Goal: Information Seeking & Learning: Learn about a topic

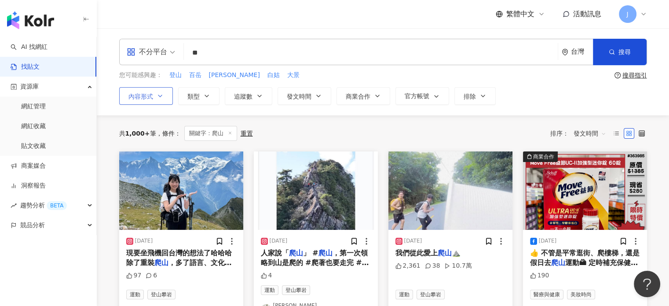
click at [157, 94] on icon "button" at bounding box center [160, 95] width 7 height 7
click at [239, 95] on span "追蹤數" at bounding box center [243, 96] width 18 height 7
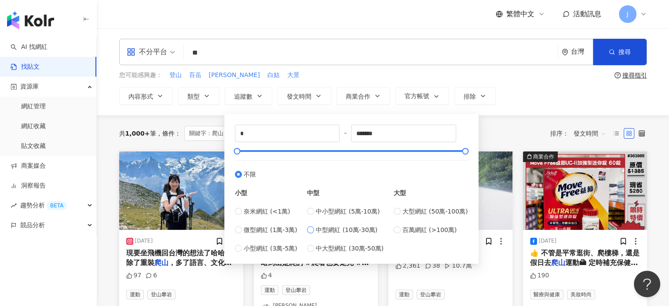
click at [369, 232] on span "中型網紅 (10萬-30萬)" at bounding box center [347, 230] width 62 height 10
type input "******"
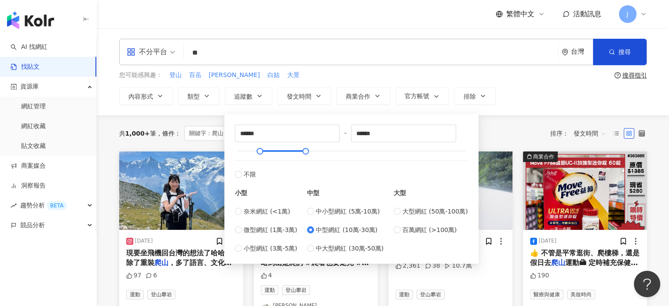
click at [560, 126] on div "共 1,000+ 筆 條件 ： 關鍵字：爬山 重置 排序： 發文時間" at bounding box center [383, 133] width 528 height 15
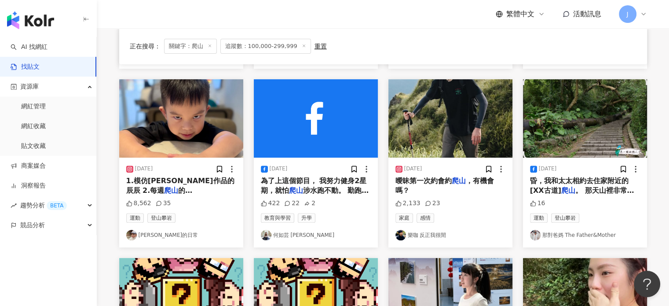
scroll to position [440, 0]
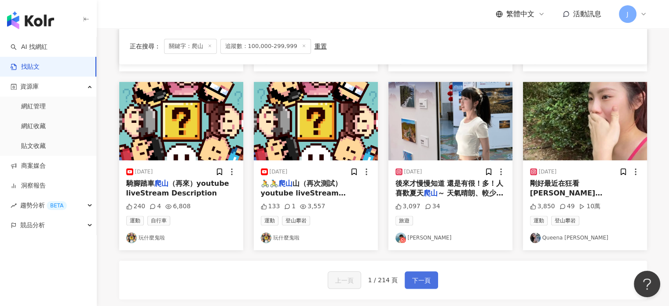
click at [423, 283] on span "下一頁" at bounding box center [421, 280] width 18 height 11
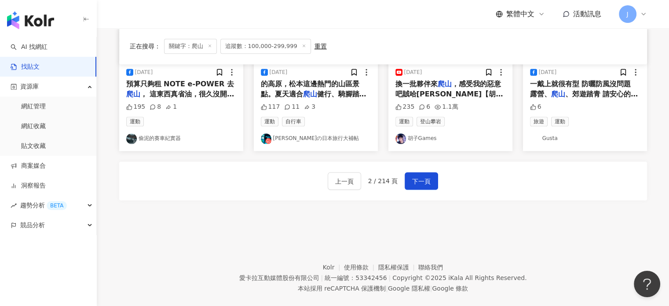
scroll to position [528, 0]
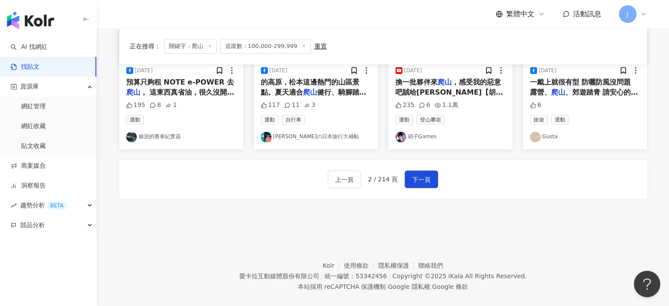
click at [442, 177] on div "上一頁 2 / 214 頁 下一頁" at bounding box center [383, 179] width 528 height 39
click at [423, 179] on span "下一頁" at bounding box center [421, 179] width 18 height 11
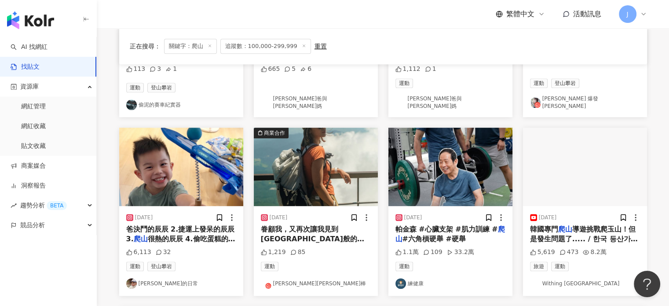
scroll to position [440, 0]
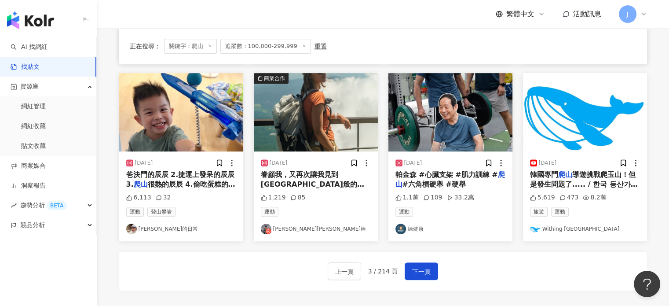
click at [326, 190] on span "了6年，一直以來都特別喜歡神秘農場i" at bounding box center [312, 199] width 103 height 18
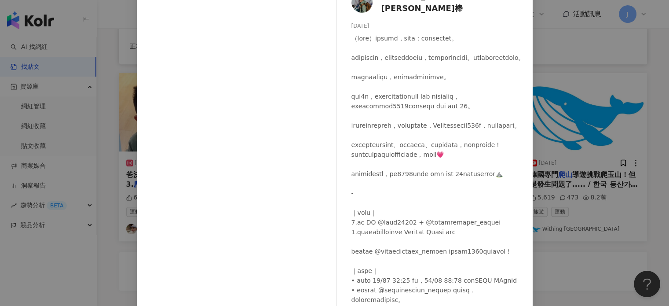
scroll to position [97, 0]
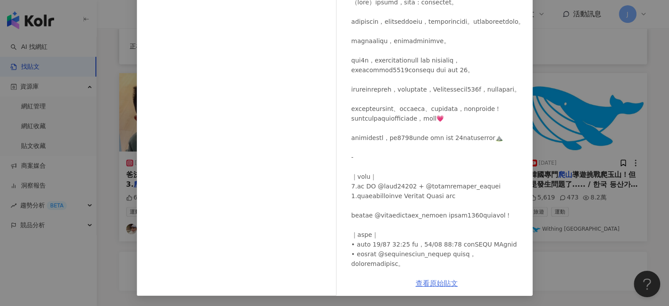
click at [433, 285] on link "查看原始貼文" at bounding box center [437, 283] width 42 height 8
click at [572, 181] on div "[PERSON_NAME][PERSON_NAME]棒 [DATE] 1,219 85 查看原始貼文" at bounding box center [334, 153] width 669 height 306
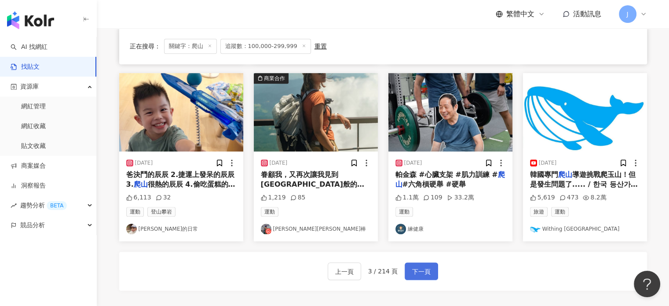
click at [419, 266] on span "下一頁" at bounding box center [421, 271] width 18 height 11
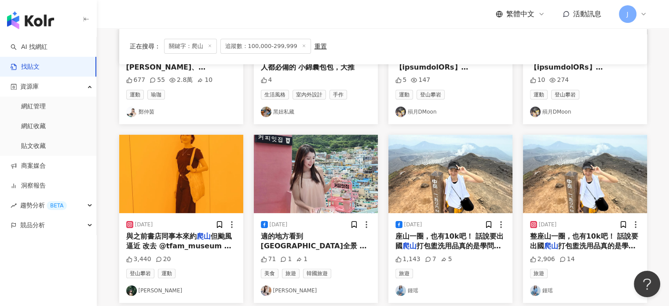
scroll to position [0, 0]
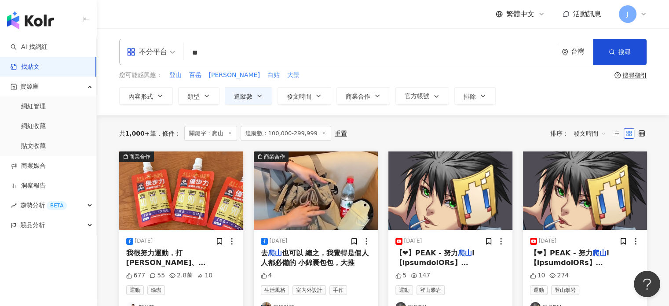
click at [147, 52] on div "不分平台" at bounding box center [147, 52] width 40 height 14
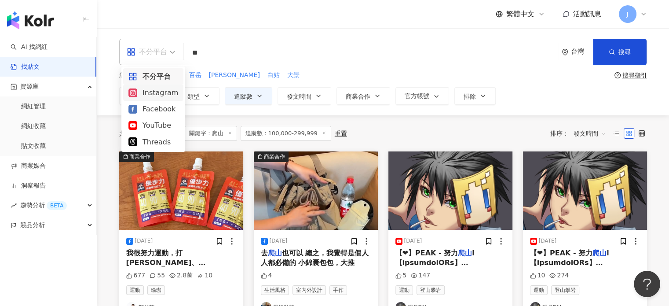
click at [152, 89] on div "Instagram" at bounding box center [154, 92] width 50 height 11
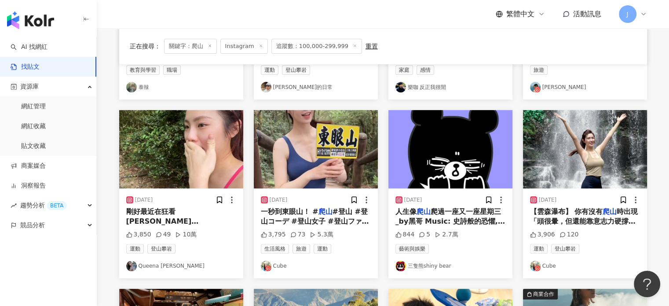
scroll to position [440, 0]
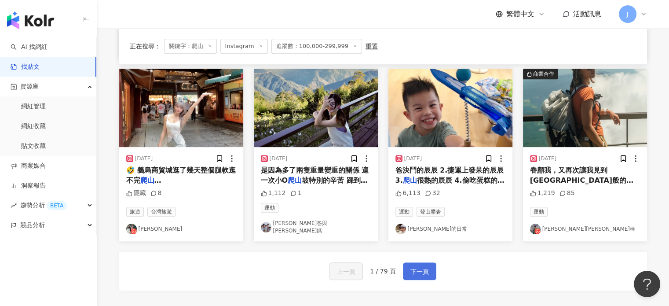
click at [408, 268] on button "下一頁" at bounding box center [419, 271] width 33 height 18
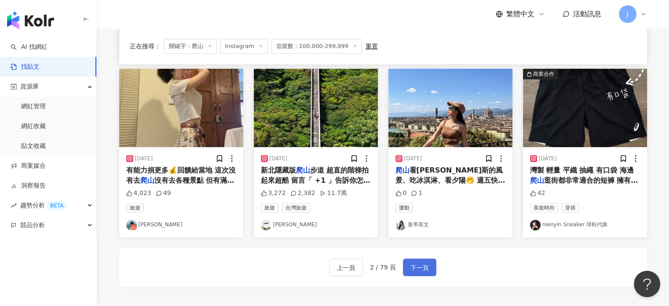
click at [417, 268] on span "下一頁" at bounding box center [420, 267] width 18 height 11
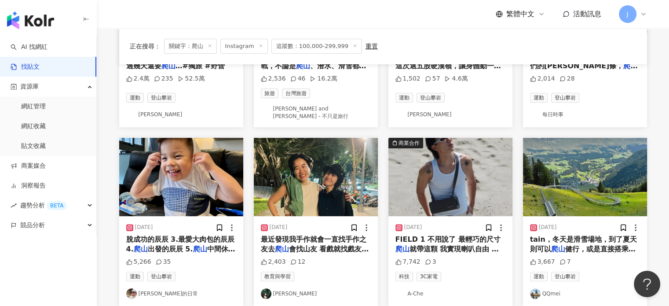
scroll to position [220, 0]
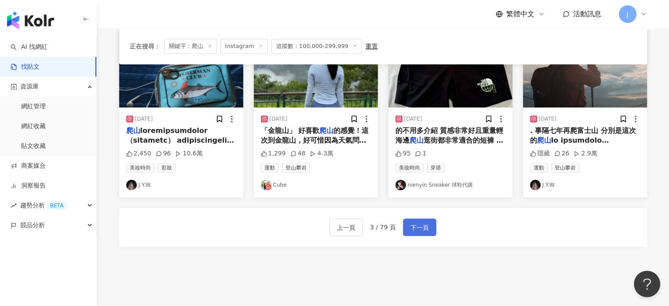
click at [423, 226] on span "下一頁" at bounding box center [420, 227] width 18 height 11
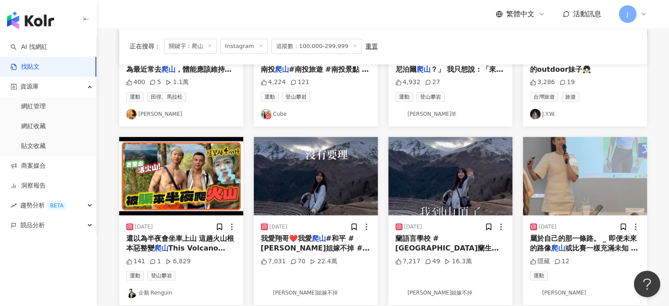
scroll to position [484, 0]
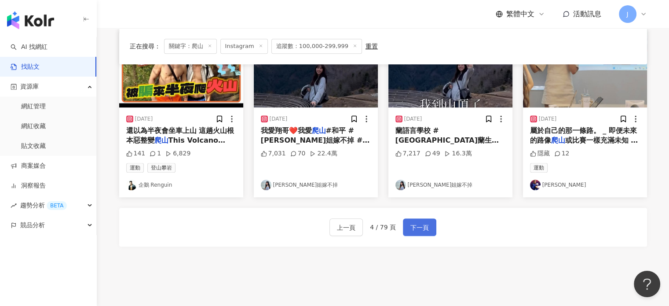
click at [427, 226] on span "下一頁" at bounding box center [420, 227] width 18 height 11
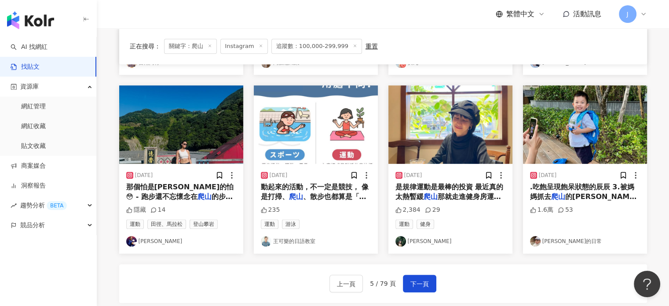
scroll to position [528, 0]
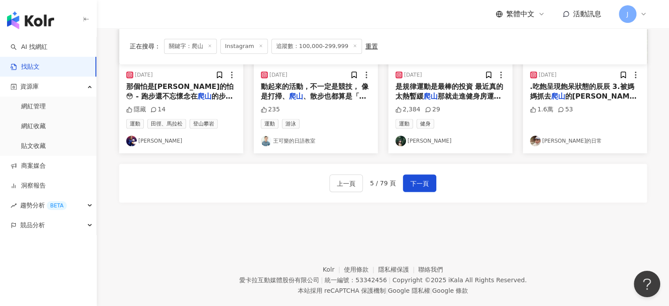
click at [185, 85] on span "那個怕是[PERSON_NAME]的怕😳 - 跑步還不忘懷念在" at bounding box center [180, 91] width 108 height 18
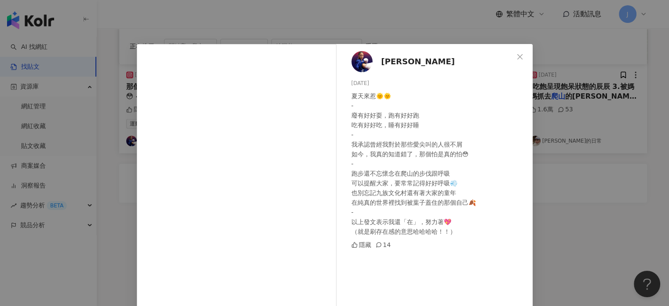
scroll to position [95, 0]
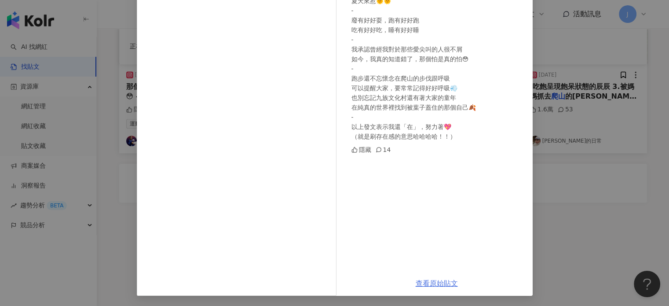
click at [424, 283] on link "查看原始貼文" at bounding box center [437, 283] width 42 height 8
click at [583, 142] on div "[PERSON_NAME] [DATE] 夏天來惹🌞🌞 - 廢有好好耍，跑有好好跑 吃有好好吃，睡有好好睡 - 我承認曾經我對於那些愛尖叫的人很不屑 如今，我…" at bounding box center [334, 153] width 669 height 306
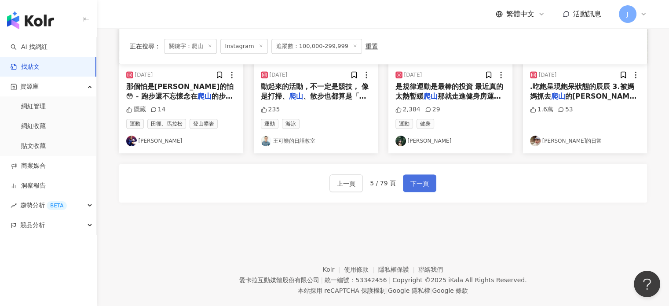
click at [415, 180] on span "下一頁" at bounding box center [420, 183] width 18 height 11
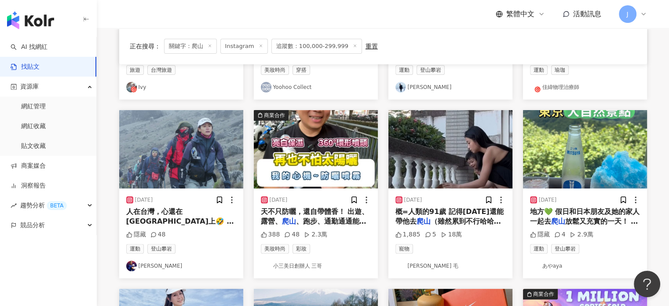
scroll to position [484, 0]
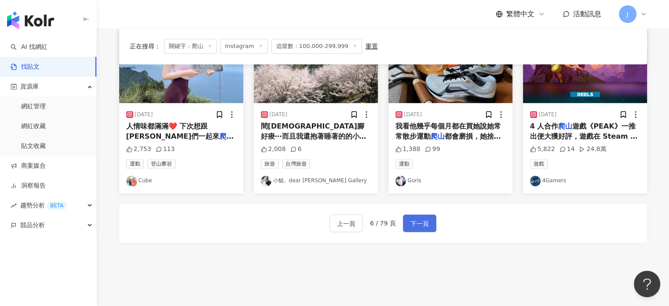
click at [423, 228] on button "下一頁" at bounding box center [419, 223] width 33 height 18
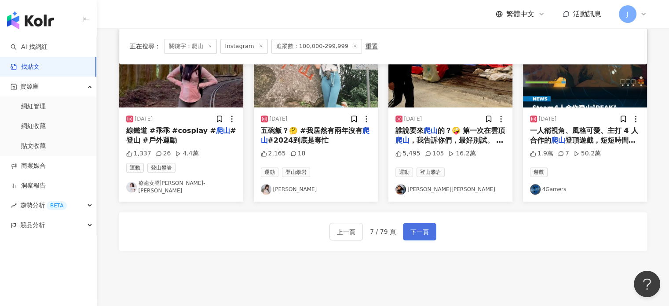
click at [413, 227] on span "下一頁" at bounding box center [420, 232] width 18 height 11
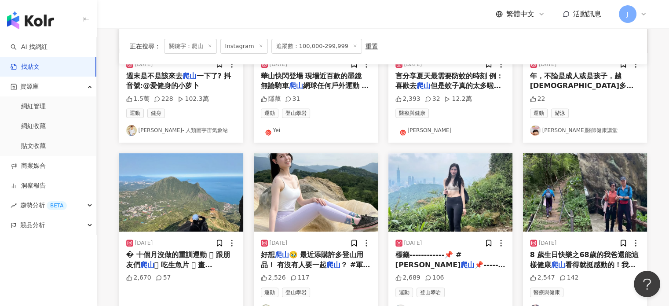
scroll to position [440, 0]
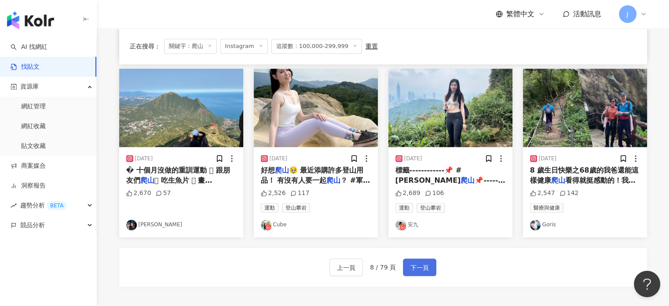
click at [423, 266] on span "下一頁" at bounding box center [420, 267] width 18 height 11
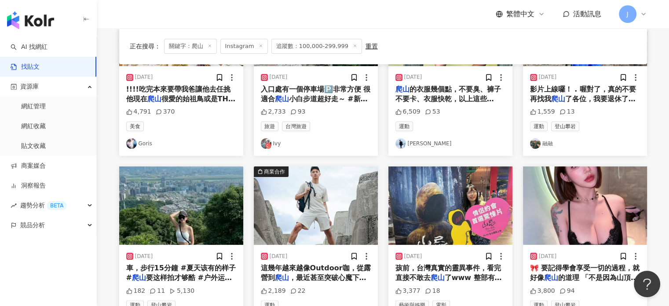
scroll to position [0, 0]
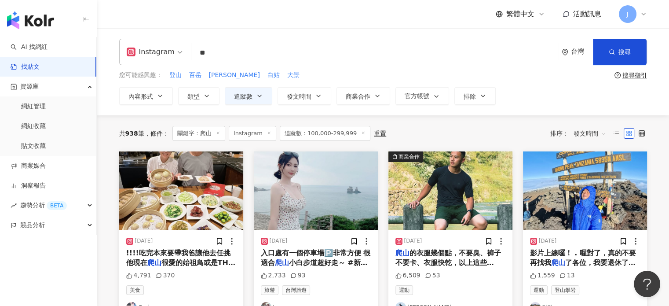
drag, startPoint x: 235, startPoint y: 51, endPoint x: 157, endPoint y: 53, distance: 77.9
click at [173, 48] on div "Instagram 爬山 ** 台灣 搜尋" at bounding box center [383, 52] width 528 height 26
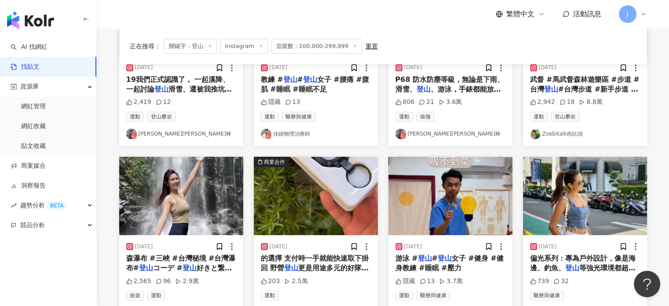
scroll to position [176, 0]
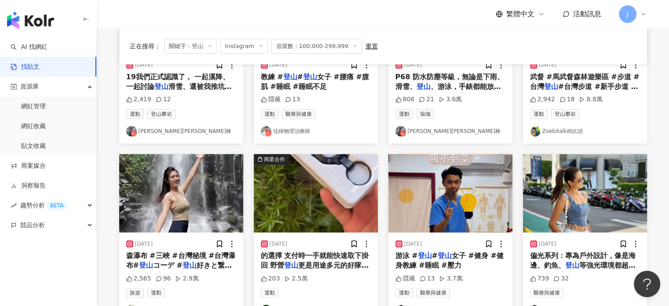
click at [592, 82] on span "#台灣步道 #新手步道 #暑假景點" at bounding box center [584, 91] width 108 height 18
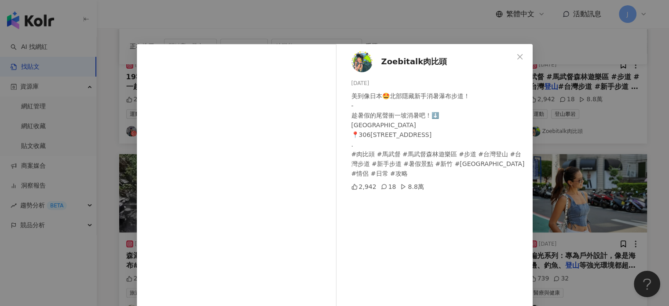
click at [565, 209] on div "Zoebitalk肉比頭 [DATE] 美到像日本🤩北部隱藏新手消暑瀑布步道！ - 趁暑假的尾聲衝一坡消暑吧！⬇️ [GEOGRAPHIC_DATA] 📍30…" at bounding box center [334, 153] width 669 height 306
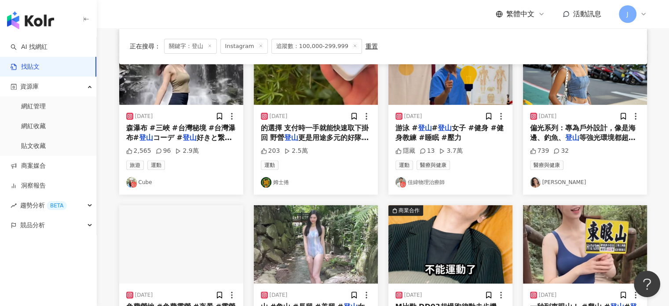
scroll to position [396, 0]
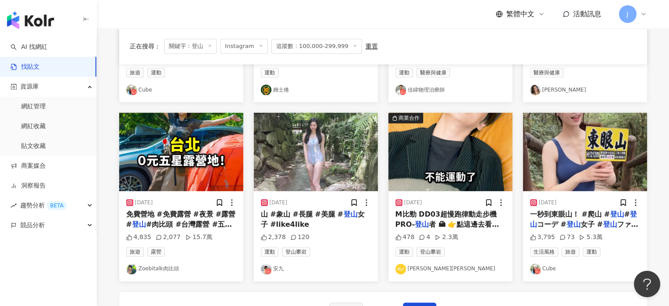
click at [194, 214] on span "免費營地 #免費露營 #夜景 #露營 #" at bounding box center [181, 219] width 110 height 18
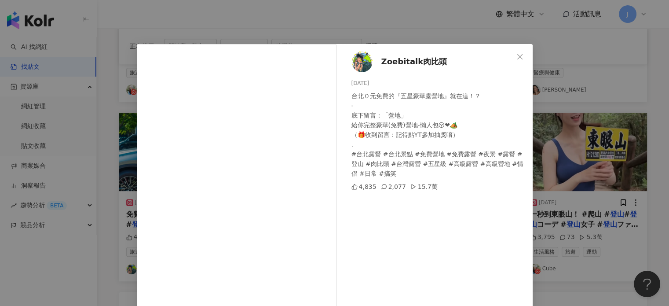
scroll to position [90, 0]
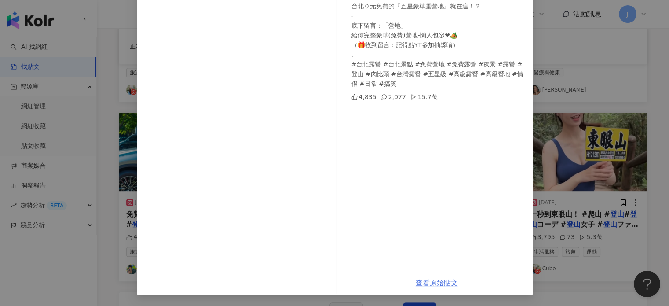
click at [444, 279] on link "查看原始貼文" at bounding box center [437, 283] width 42 height 8
click at [569, 191] on div "Zoebitalk肉比頭 [DATE] 台北０元免費的『五星豪華露營地』就在這！？ - 底下留言：「營地」 給你完整豪華(免費)營地-懶人包😚❤🏕️ （🎁收到…" at bounding box center [334, 153] width 669 height 306
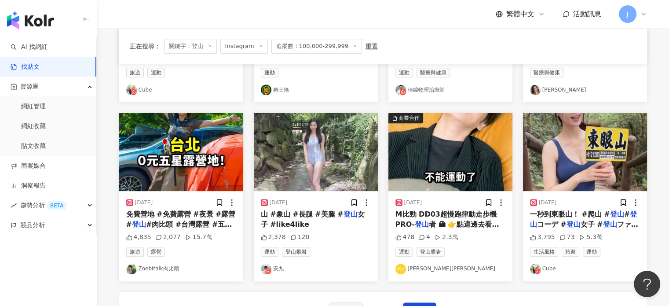
scroll to position [484, 0]
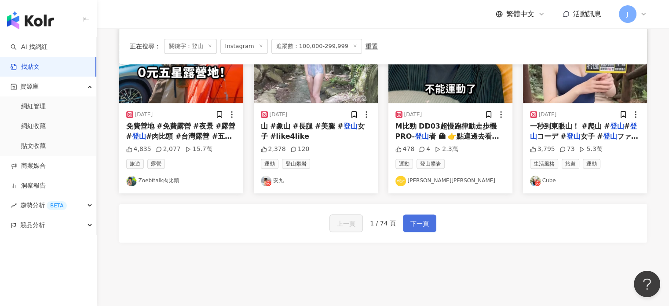
click at [411, 214] on button "下一頁" at bounding box center [419, 223] width 33 height 18
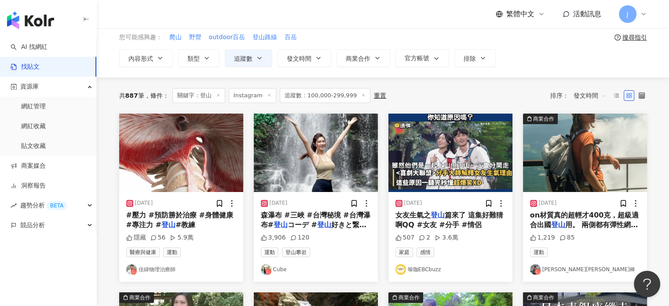
scroll to position [88, 0]
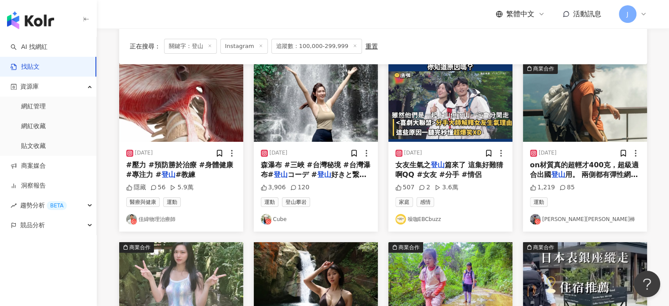
click at [604, 167] on span "on材質真的超輕才400克，超級適合出國" at bounding box center [584, 170] width 109 height 18
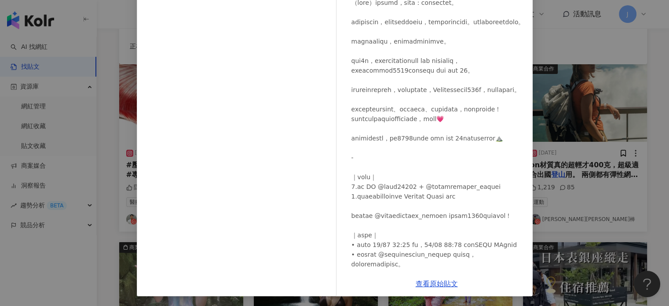
scroll to position [97, 0]
click at [438, 282] on link "查看原始貼文" at bounding box center [437, 283] width 42 height 8
click at [561, 211] on div "[PERSON_NAME][PERSON_NAME]棒 [DATE] 1,219 85 查看原始貼文" at bounding box center [334, 153] width 669 height 306
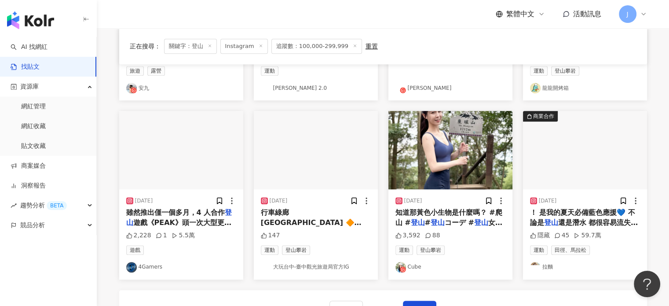
scroll to position [528, 0]
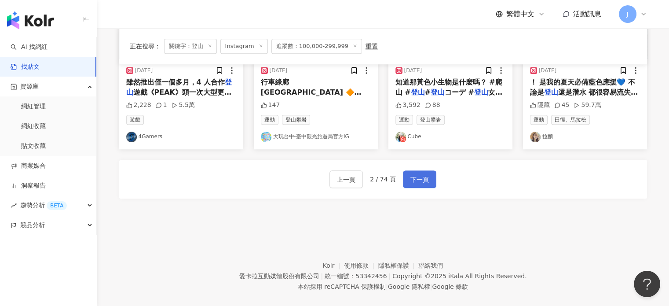
click at [434, 178] on button "下一頁" at bounding box center [419, 179] width 33 height 18
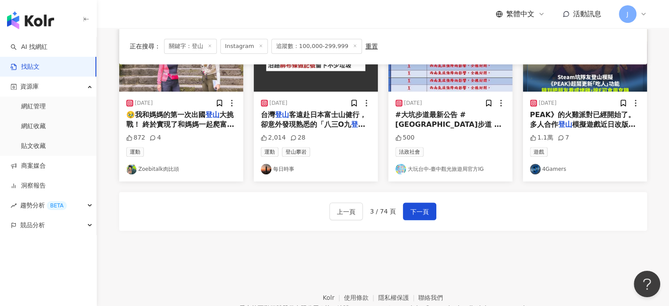
scroll to position [539, 0]
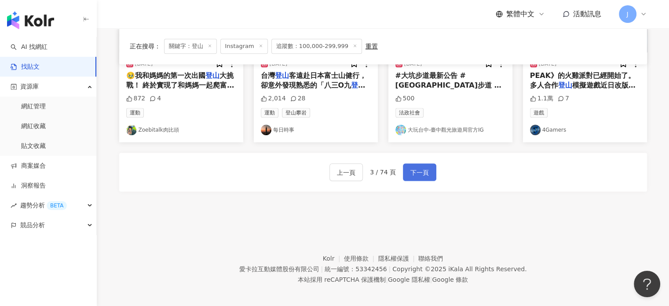
click at [421, 167] on span "下一頁" at bounding box center [420, 172] width 18 height 11
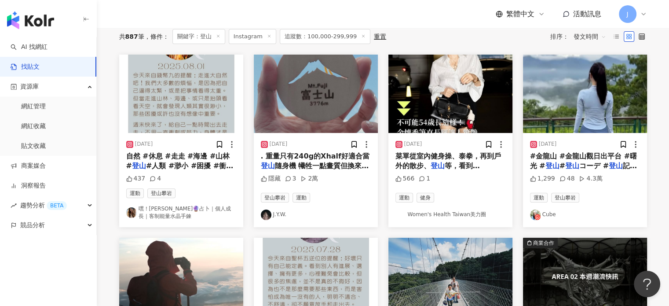
scroll to position [0, 0]
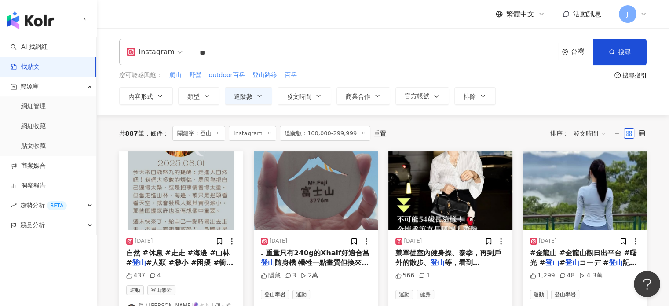
drag, startPoint x: 245, startPoint y: 55, endPoint x: 118, endPoint y: 45, distance: 127.1
click at [118, 45] on div "Instagram 登山 ** 台灣 搜尋 您可能感興趣： 爬山 野營 outdoor百岳 登山路線 百岳 搜尋指引 內容形式 類型 追蹤數 發文時間 商業合…" at bounding box center [383, 72] width 563 height 66
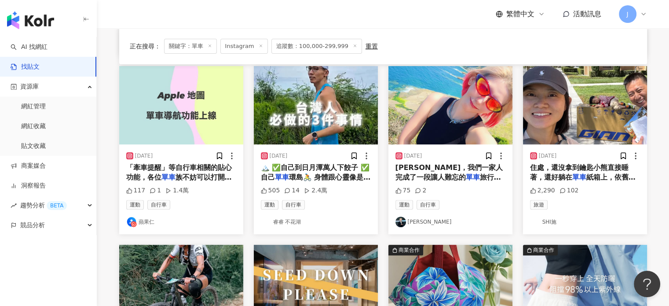
scroll to position [484, 0]
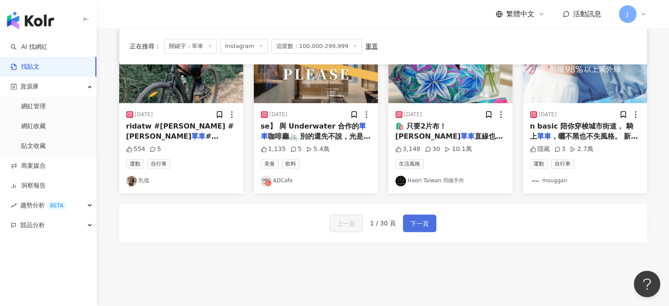
click at [417, 224] on span "下一頁" at bounding box center [420, 223] width 18 height 11
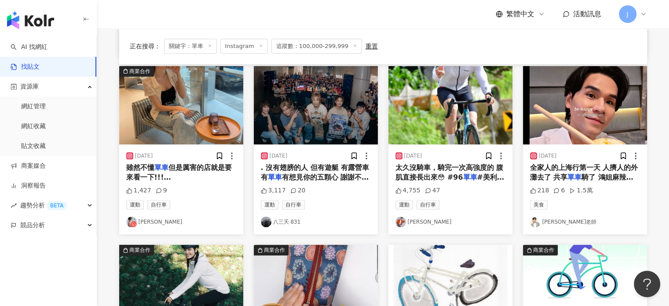
scroll to position [528, 0]
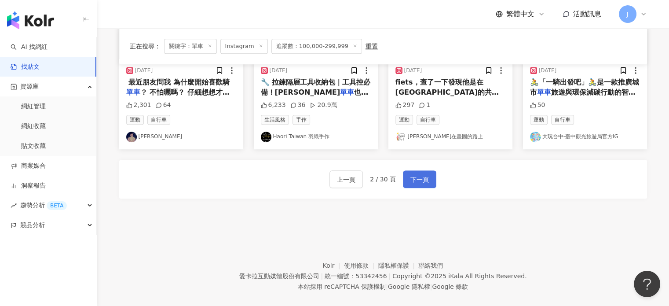
click at [419, 179] on span "下一頁" at bounding box center [420, 179] width 18 height 11
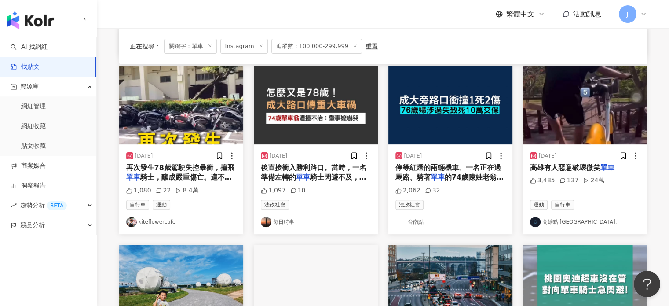
scroll to position [539, 0]
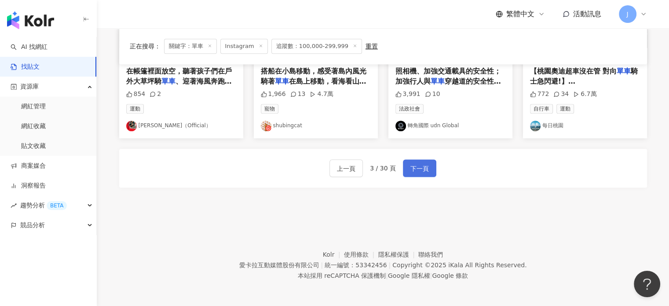
click at [434, 169] on button "下一頁" at bounding box center [419, 168] width 33 height 18
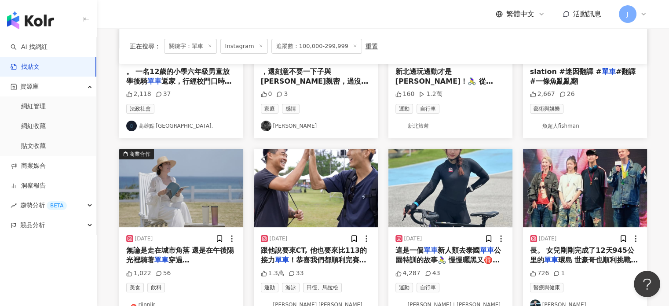
scroll to position [19, 0]
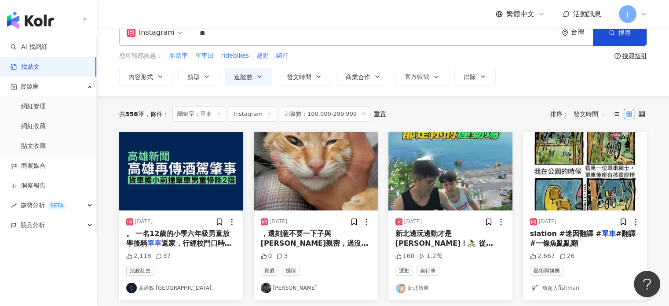
click at [232, 32] on input "**" at bounding box center [375, 33] width 360 height 19
type input "*"
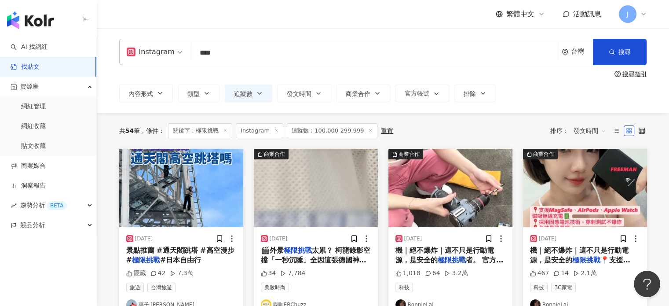
drag, startPoint x: 226, startPoint y: 56, endPoint x: 134, endPoint y: 50, distance: 92.2
click at [135, 50] on div "Instagram 極限挑戰 **** 台灣 搜尋" at bounding box center [383, 52] width 528 height 26
type input "**"
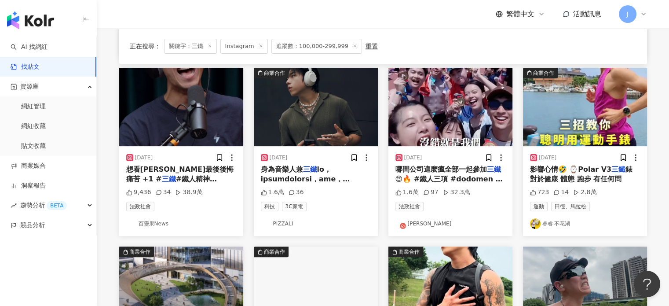
scroll to position [264, 0]
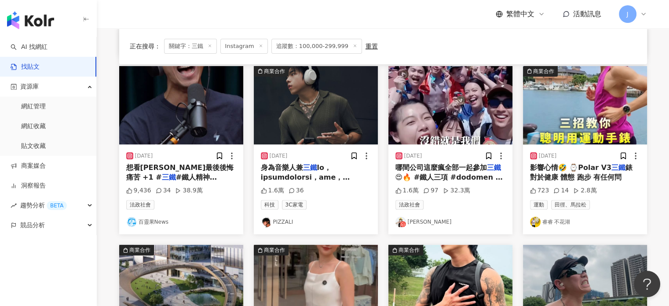
click at [323, 173] on span at bounding box center [314, 280] width 107 height 235
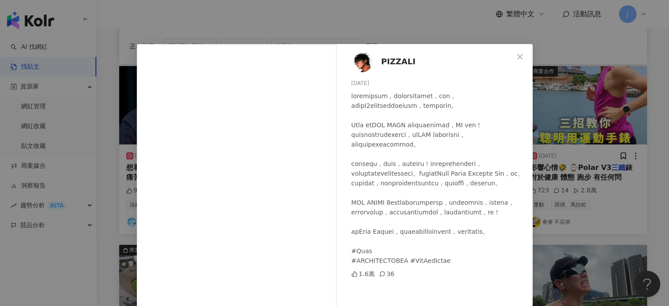
scroll to position [89, 0]
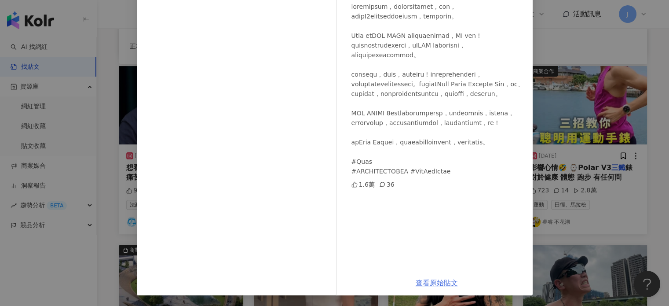
click at [429, 283] on link "查看原始貼文" at bounding box center [437, 283] width 42 height 8
click at [565, 191] on div "PIZZALI [DATE] 1.6萬 36 查看原始貼文" at bounding box center [334, 153] width 669 height 306
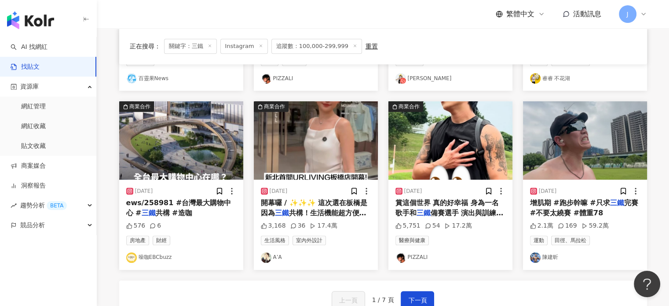
scroll to position [440, 0]
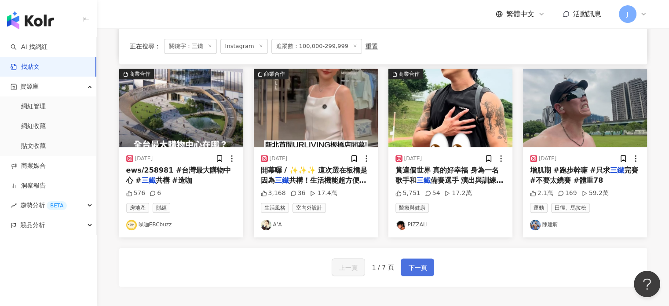
click at [415, 268] on span "下一頁" at bounding box center [417, 267] width 18 height 11
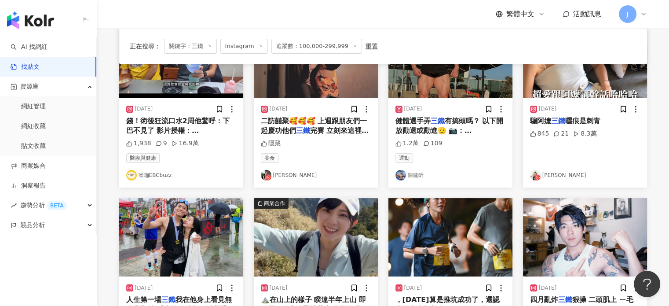
scroll to position [264, 0]
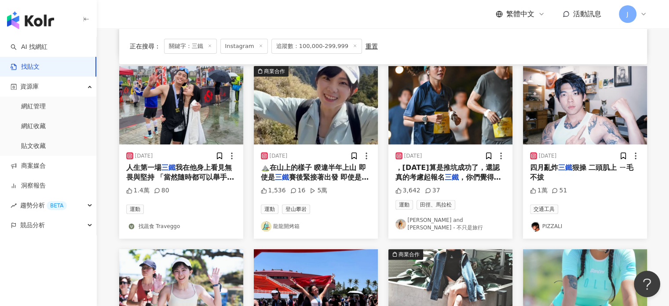
click at [342, 175] on span "賽後緊接著出發 即使是四大鳥山之一的" at bounding box center [315, 182] width 108 height 18
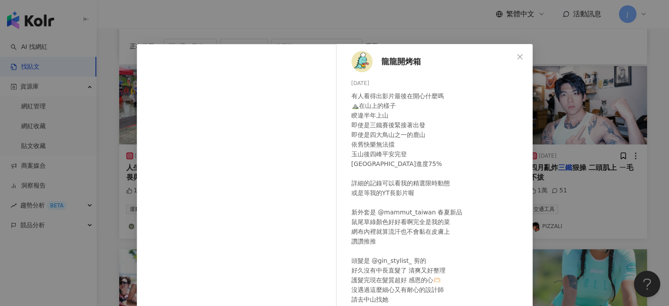
scroll to position [90, 0]
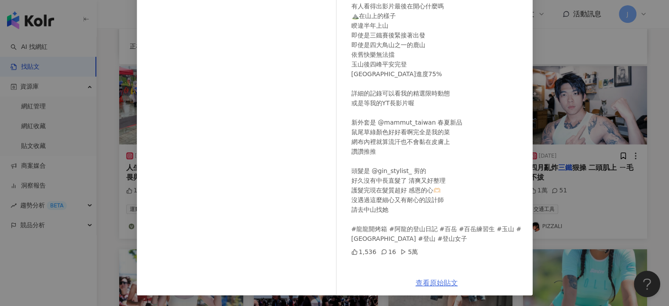
click at [433, 287] on link "查看原始貼文" at bounding box center [437, 283] width 42 height 8
